Goal: Check status: Check status

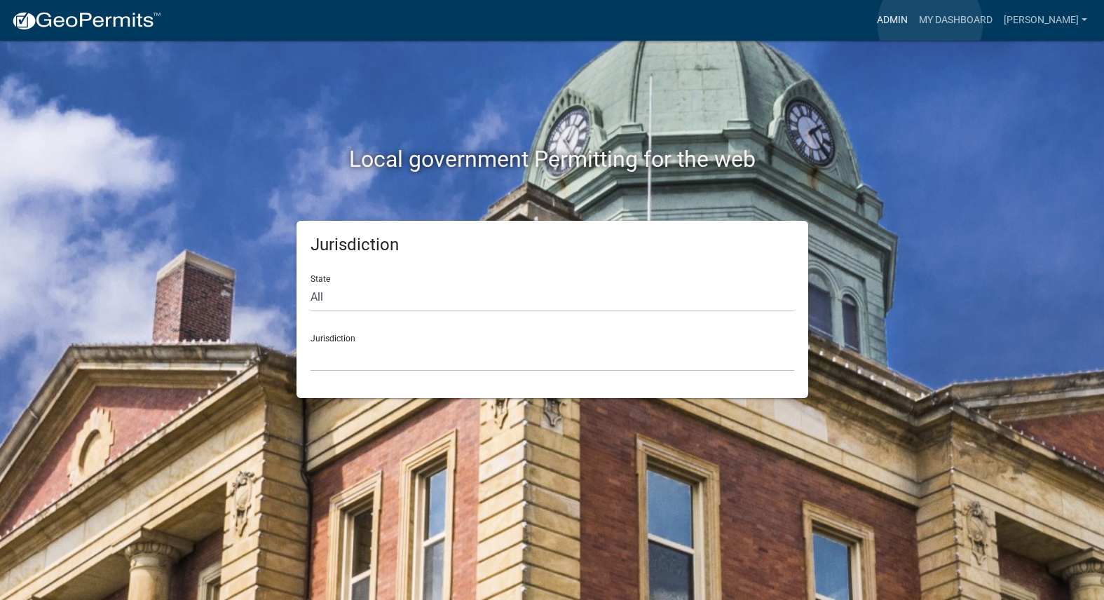
click at [913, 24] on link "Admin" at bounding box center [892, 20] width 42 height 27
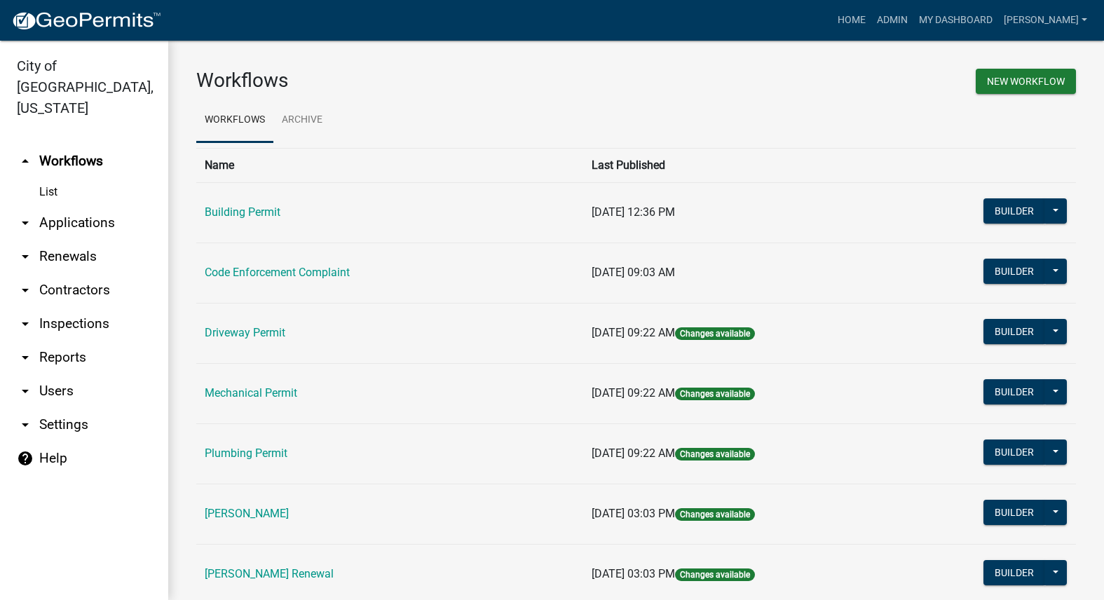
click at [292, 268] on link "Code Enforcement Complaint" at bounding box center [277, 272] width 145 height 13
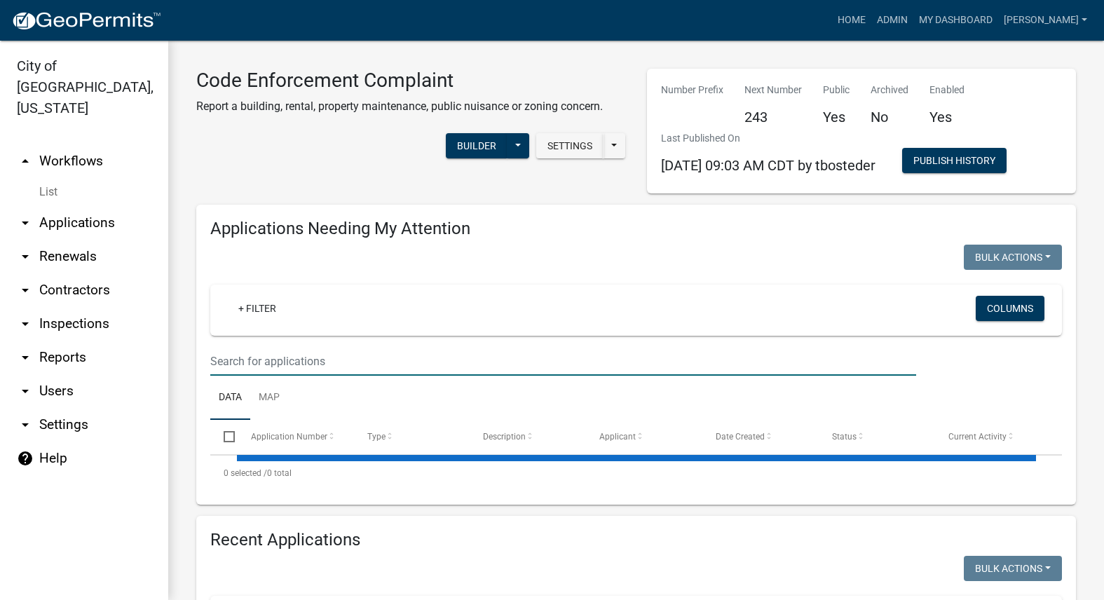
click at [283, 360] on input "text" at bounding box center [563, 361] width 706 height 29
select select "3: 100"
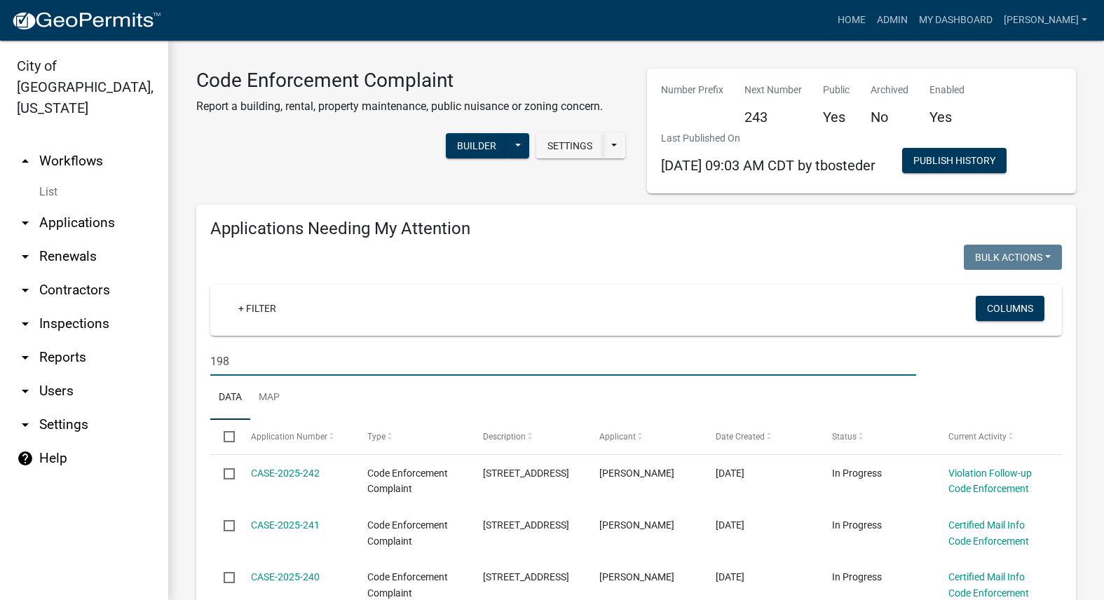
type input "198"
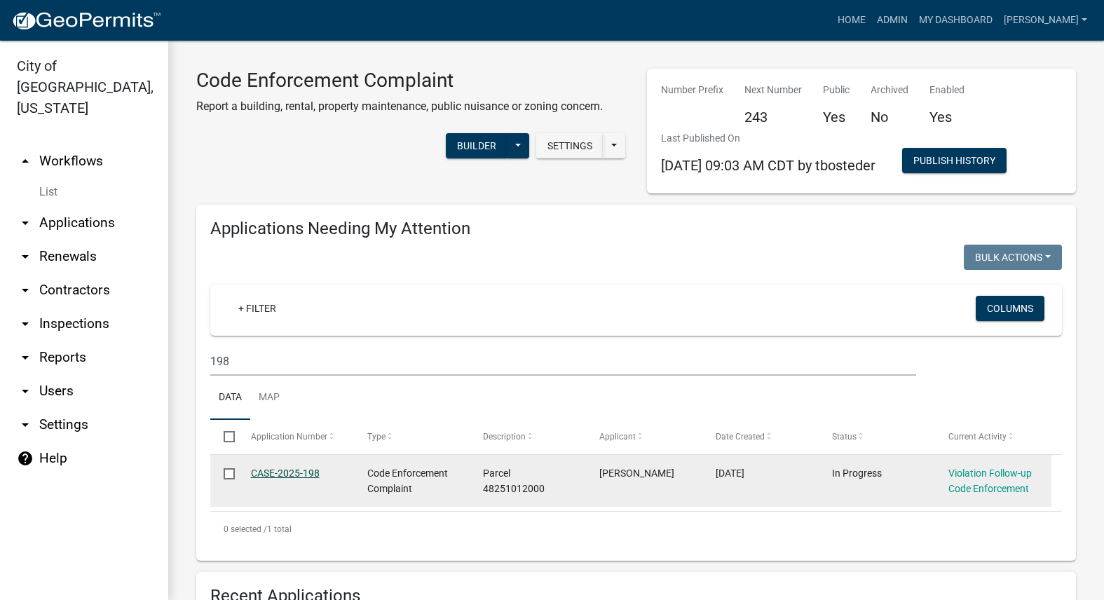
click at [254, 475] on link "CASE-2025-198" at bounding box center [285, 472] width 69 height 11
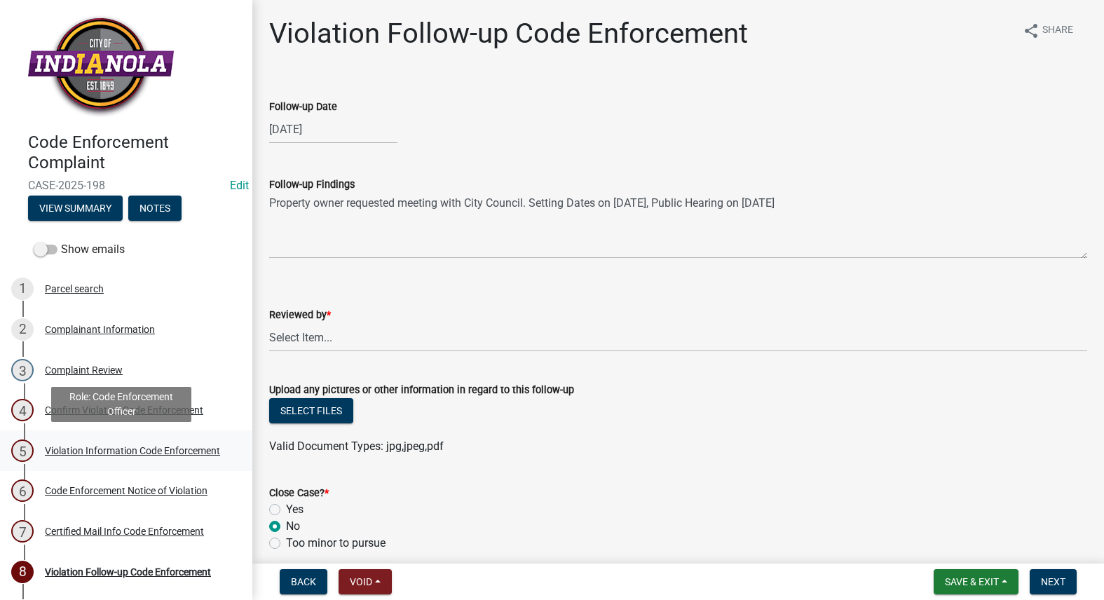
click at [93, 448] on div "Violation Information Code Enforcement" at bounding box center [132, 451] width 175 height 10
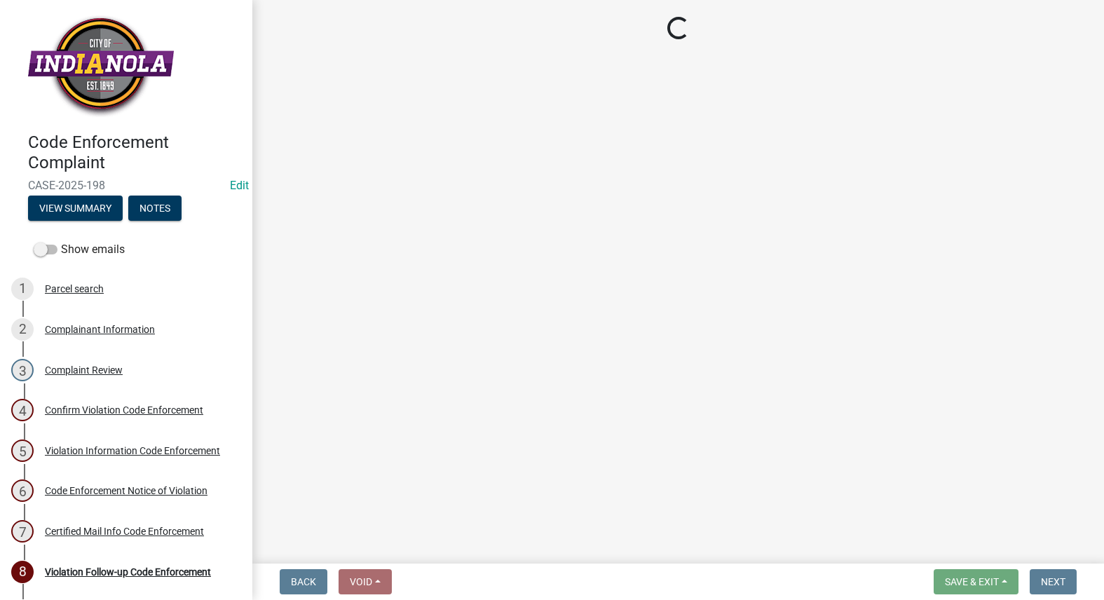
select select "634d5426-b8b3-48ee-aa1e-d523f7499186"
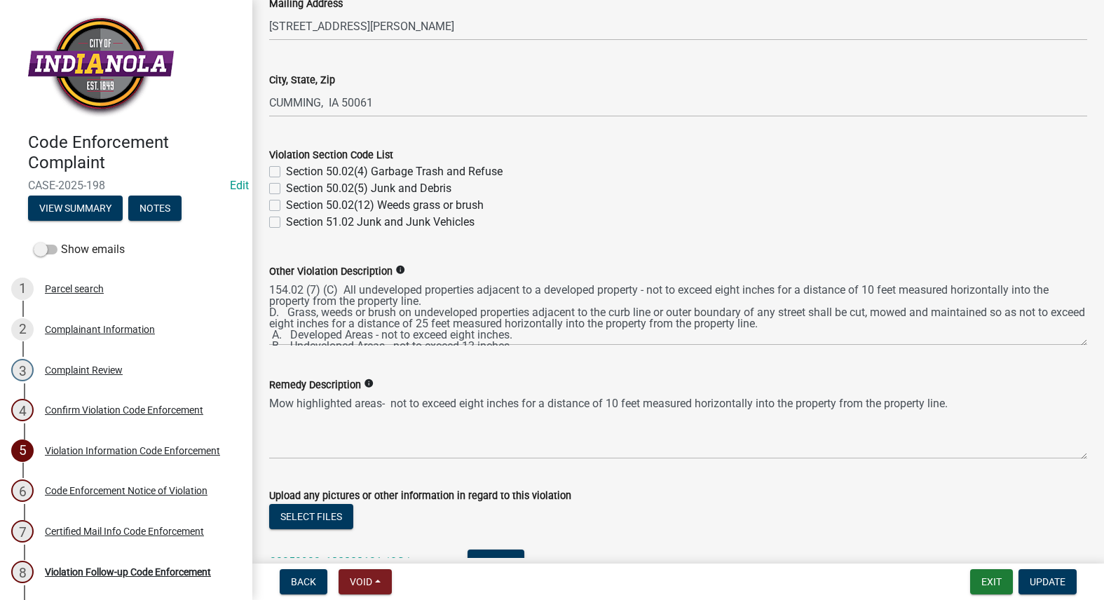
scroll to position [490, 0]
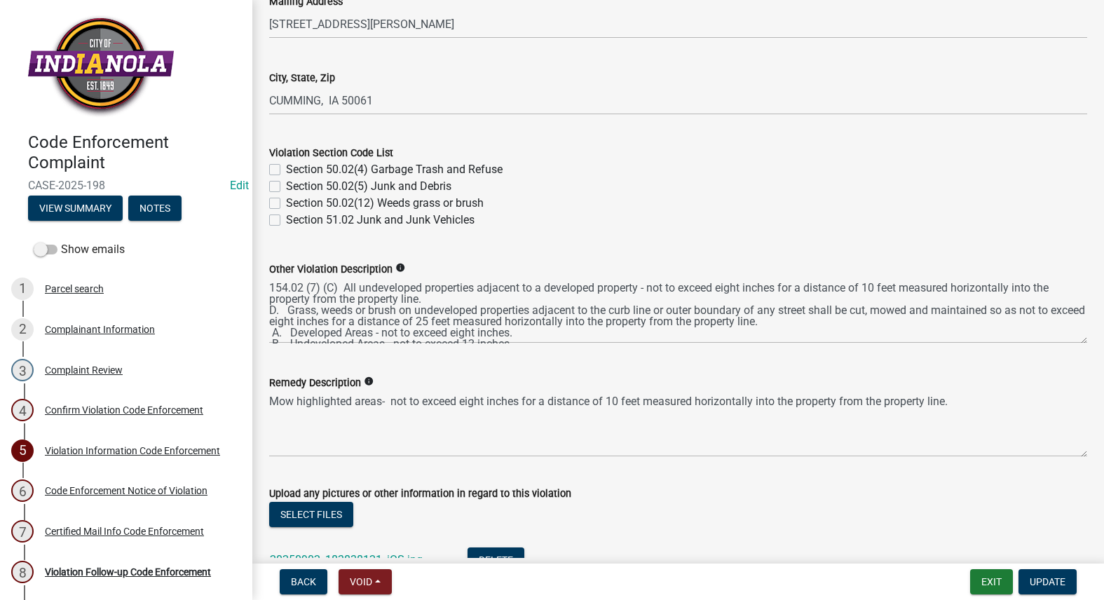
drag, startPoint x: 266, startPoint y: 402, endPoint x: 813, endPoint y: 462, distance: 550.5
click at [741, 451] on div "Remedy Description info Mow highlighted areas- not to exceed eight inches for a…" at bounding box center [678, 406] width 839 height 102
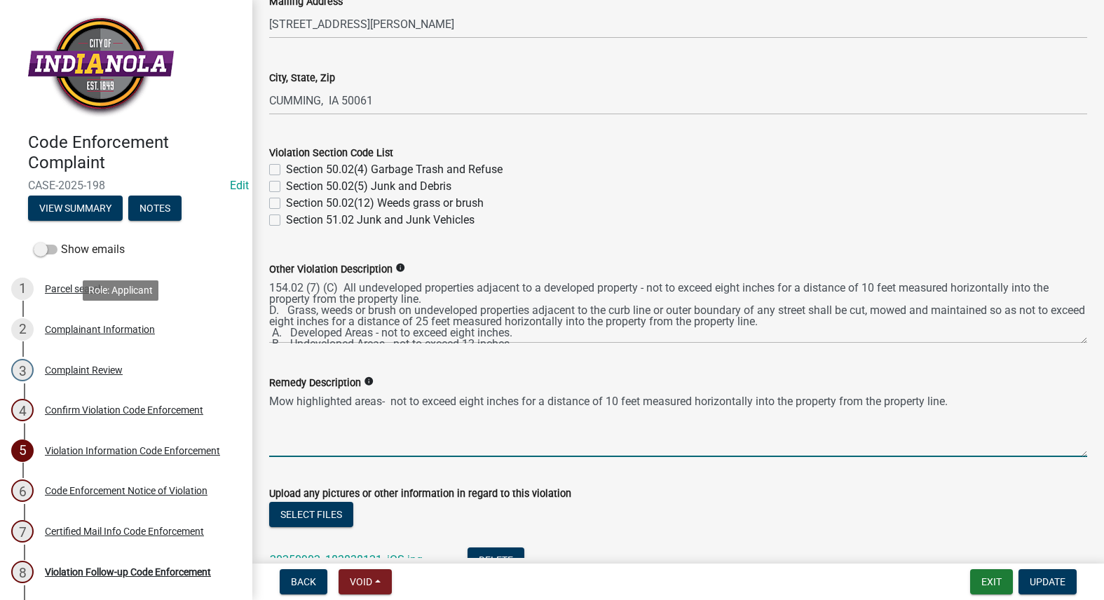
drag, startPoint x: 955, startPoint y: 400, endPoint x: 276, endPoint y: 362, distance: 680.1
click at [217, 314] on div "Code Enforcement Complaint CASE-2025-198 Edit View Summary Notes Show emails 1 …" at bounding box center [552, 300] width 1104 height 600
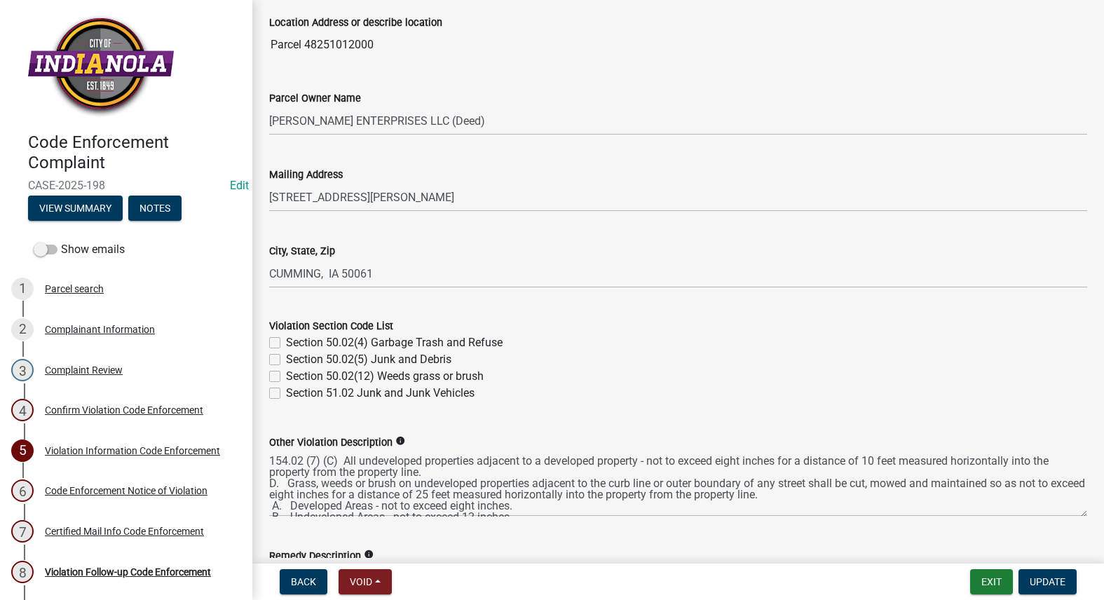
scroll to position [350, 0]
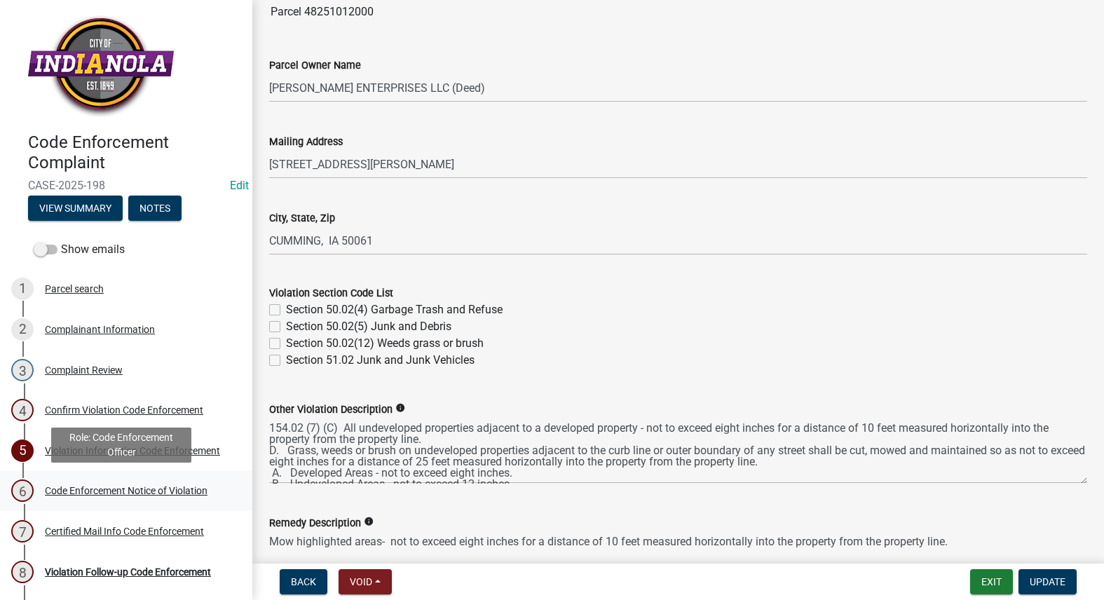
click at [125, 487] on div "Code Enforcement Notice of Violation" at bounding box center [126, 491] width 163 height 10
